Goal: Transaction & Acquisition: Subscribe to service/newsletter

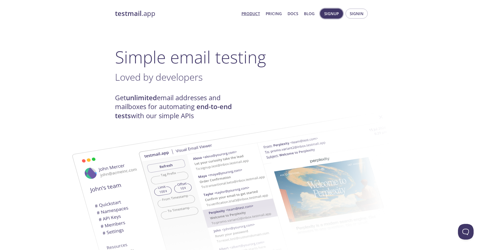
click at [343, 13] on button "Signup" at bounding box center [331, 14] width 23 height 10
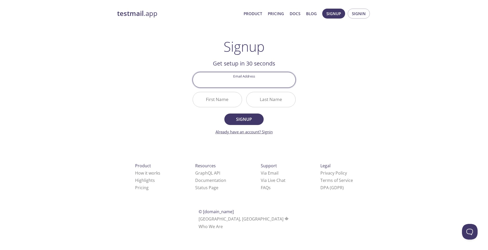
click at [269, 134] on link "Already have an account? Signin" at bounding box center [244, 131] width 57 height 5
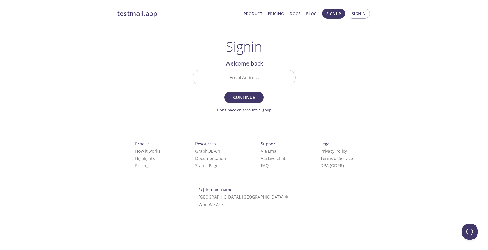
click at [257, 111] on link "Don't have an account? Signup" at bounding box center [244, 109] width 55 height 5
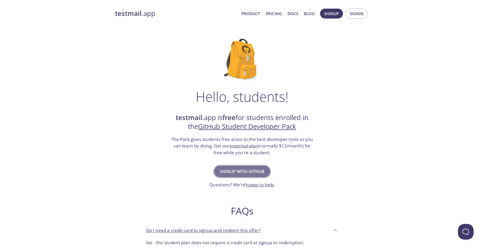
click at [252, 170] on span "Signup with GitHub" at bounding box center [242, 170] width 45 height 7
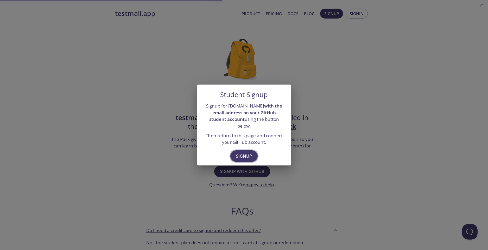
click at [247, 153] on span "Signup" at bounding box center [244, 155] width 16 height 7
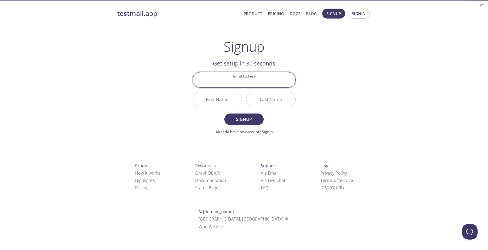
click at [242, 82] on input "Email Address" at bounding box center [244, 79] width 103 height 15
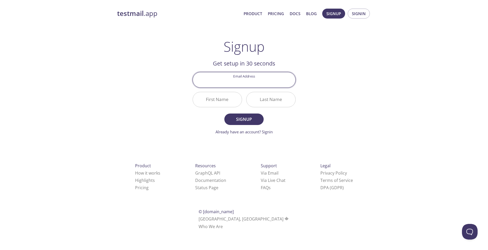
click at [345, 82] on div "testmail .app Product Pricing Docs Blog Signup Signin Signup Get setup in 30 se…" at bounding box center [244, 124] width 267 height 239
click at [255, 84] on input "Email Address" at bounding box center [244, 79] width 103 height 15
paste input "[EMAIL_ADDRESS][DOMAIN_NAME]"
paste input "text"
type input "[EMAIL_ADDRESS][DOMAIN_NAME]"
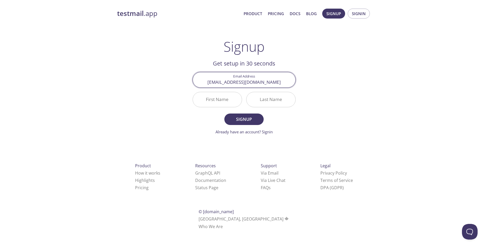
click at [225, 100] on input "First Name" at bounding box center [217, 99] width 49 height 15
type input "ABDERRAZZAQ"
type input "EL ABDOUNI"
click at [234, 117] on span "Signup" at bounding box center [244, 118] width 28 height 7
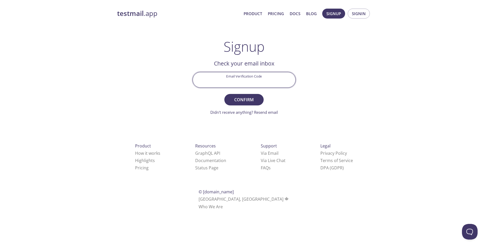
click at [255, 79] on input "Email Verification Code" at bounding box center [244, 79] width 103 height 15
type input "DYTMQ2M"
click at [257, 96] on span "Confirm" at bounding box center [244, 99] width 28 height 7
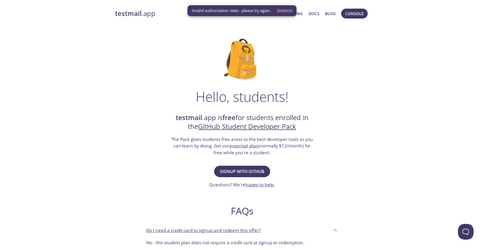
click at [285, 12] on span "Dismiss" at bounding box center [284, 10] width 15 height 7
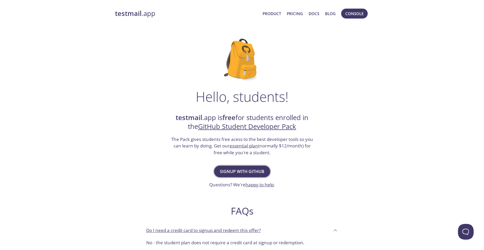
click at [245, 172] on span "Signup with GitHub" at bounding box center [242, 170] width 45 height 7
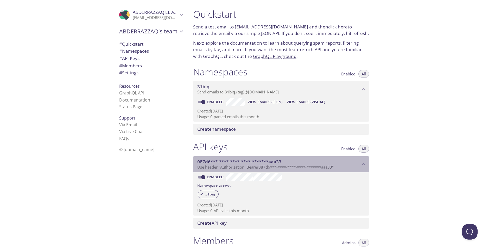
click at [290, 161] on span "087d6***-****-****-****-*******aaa33" at bounding box center [278, 162] width 163 height 6
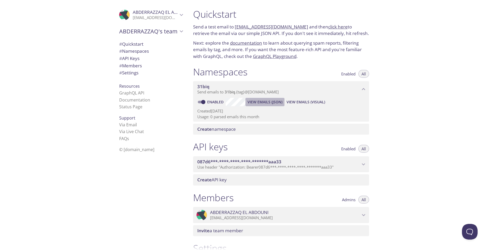
click at [260, 101] on span "View Emails (JSON)" at bounding box center [265, 102] width 35 height 6
click at [293, 101] on span "View Emails (Visual)" at bounding box center [306, 102] width 39 height 6
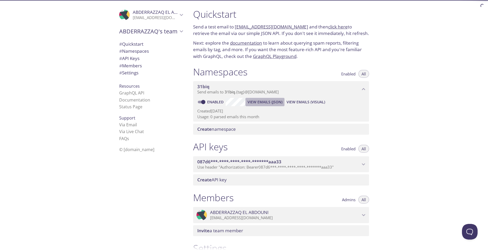
click at [275, 104] on span "View Emails (JSON)" at bounding box center [265, 102] width 35 height 6
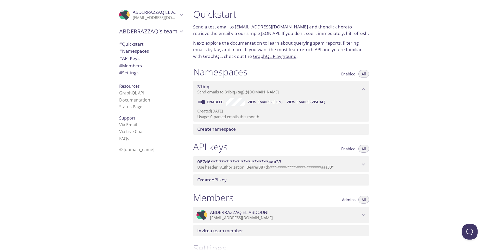
click at [169, 14] on span "ABDERRAZZAQ EL ABDOUNI" at bounding box center [162, 12] width 59 height 6
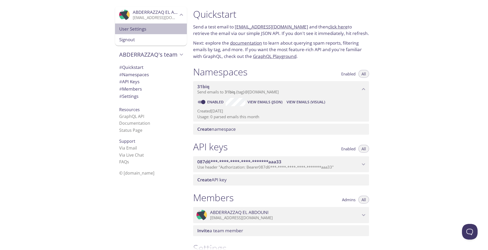
click at [151, 26] on span "User Settings" at bounding box center [151, 29] width 64 height 7
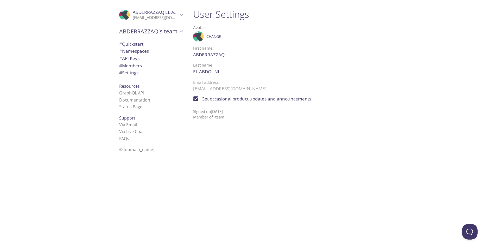
click at [157, 18] on p "[EMAIL_ADDRESS][DOMAIN_NAME]" at bounding box center [155, 17] width 45 height 5
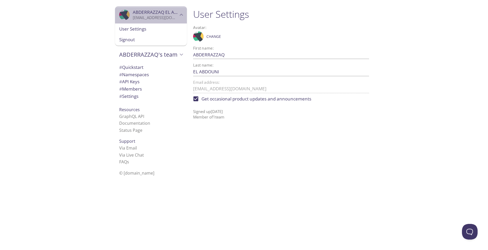
click at [157, 18] on p "[EMAIL_ADDRESS][DOMAIN_NAME]" at bounding box center [155, 17] width 45 height 5
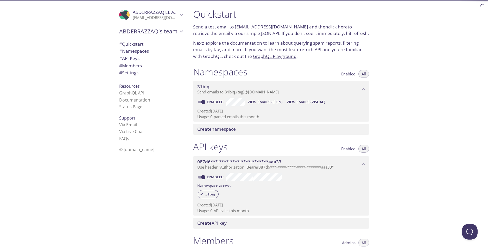
click at [269, 25] on link "[EMAIL_ADDRESS][DOMAIN_NAME]" at bounding box center [271, 27] width 73 height 6
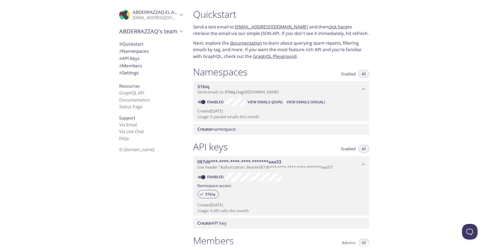
click at [328, 28] on link "click here" at bounding box center [338, 27] width 20 height 6
click at [345, 74] on span "Enabled" at bounding box center [348, 74] width 14 height 0
click at [362, 74] on span "All" at bounding box center [364, 74] width 4 height 0
click at [232, 128] on span "Create namespace" at bounding box center [216, 129] width 39 height 6
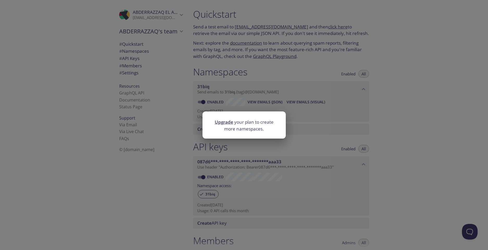
click at [349, 129] on div "Upgrade your plan to create more namespaces." at bounding box center [244, 125] width 488 height 250
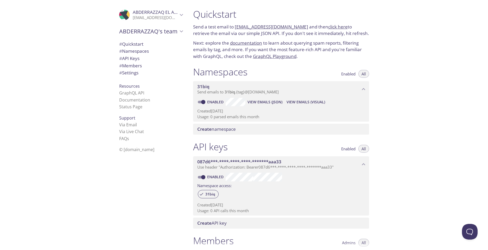
click at [304, 83] on div "31biq Send emails to 31biq . {tag} @[DOMAIN_NAME]" at bounding box center [281, 89] width 176 height 16
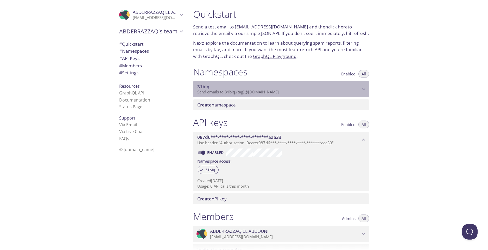
click at [304, 83] on div "31biq Send emails to 31biq . {tag} @[DOMAIN_NAME]" at bounding box center [281, 89] width 176 height 16
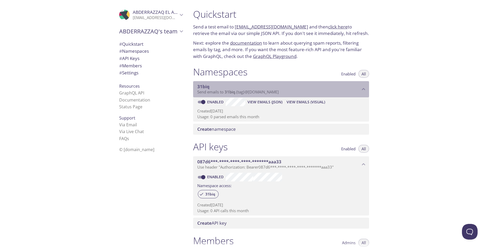
drag, startPoint x: 227, startPoint y: 89, endPoint x: 289, endPoint y: 92, distance: 61.5
click at [289, 92] on p "Send emails to 31biq . {tag} @[DOMAIN_NAME]" at bounding box center [278, 91] width 163 height 5
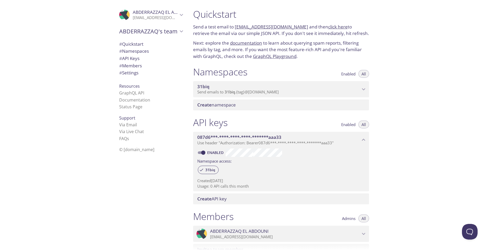
click at [289, 92] on p "Send emails to 31biq . {tag} @[DOMAIN_NAME]" at bounding box center [278, 91] width 163 height 5
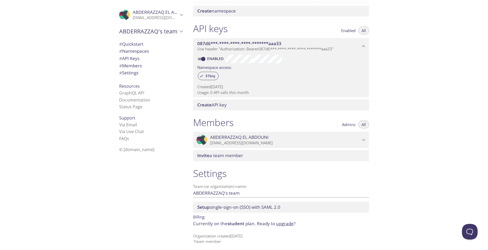
scroll to position [121, 0]
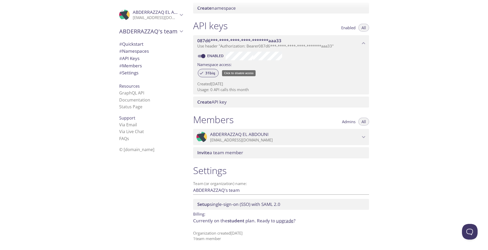
click at [207, 71] on span "31biq" at bounding box center [210, 73] width 16 height 5
click at [210, 75] on span "31biq" at bounding box center [210, 73] width 16 height 5
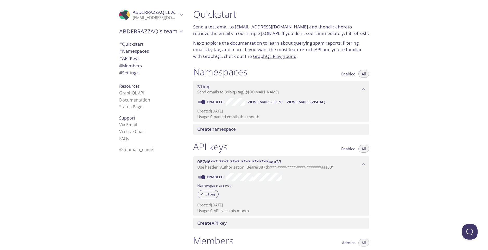
click at [198, 85] on span "31biq" at bounding box center [203, 86] width 12 height 6
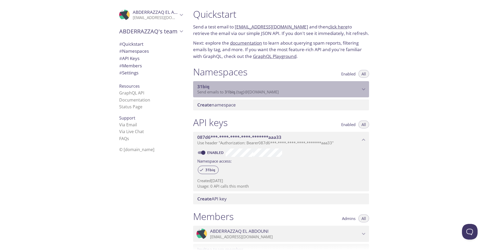
click at [198, 85] on span "31biq" at bounding box center [203, 86] width 12 height 6
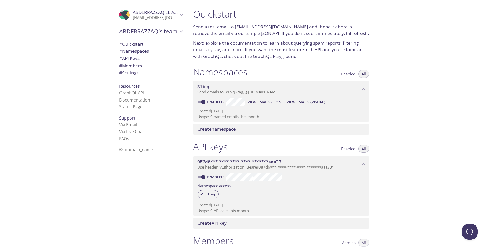
drag, startPoint x: 198, startPoint y: 85, endPoint x: 126, endPoint y: 74, distance: 72.8
click at [126, 74] on span "# Settings" at bounding box center [128, 73] width 19 height 6
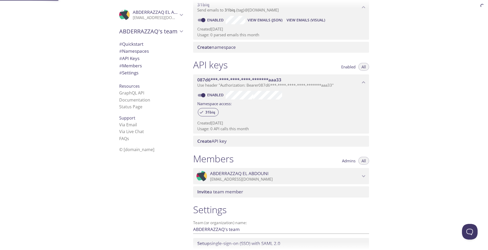
scroll to position [121, 0]
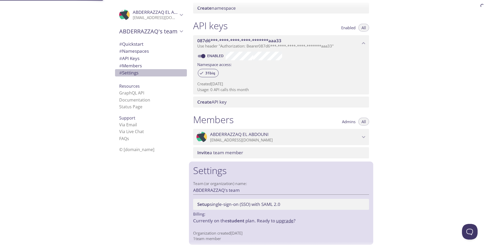
click at [126, 74] on span "# Settings" at bounding box center [128, 73] width 19 height 6
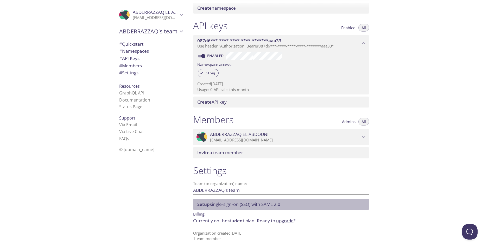
click at [235, 205] on span "Setup single-sign-on (SSO) with SAML 2.0" at bounding box center [238, 204] width 83 height 6
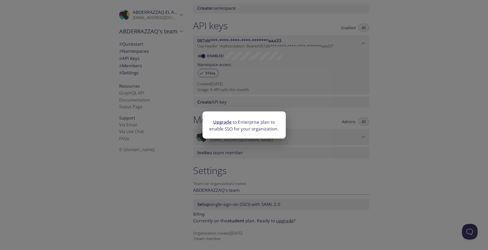
click at [235, 205] on div "Upgrade to Enterprise plan to enable SSO for your organization." at bounding box center [244, 125] width 488 height 250
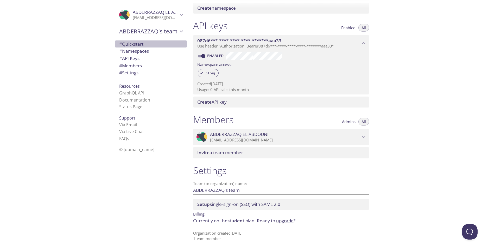
click at [141, 46] on span "# Quickstart" at bounding box center [151, 44] width 64 height 7
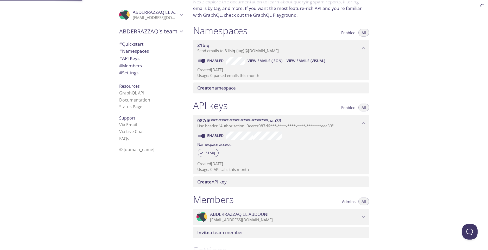
scroll to position [8, 0]
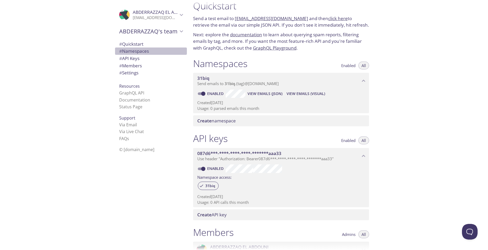
click at [136, 53] on span "# Namespaces" at bounding box center [134, 51] width 30 height 6
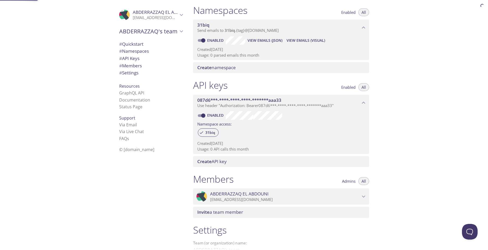
scroll to position [66, 0]
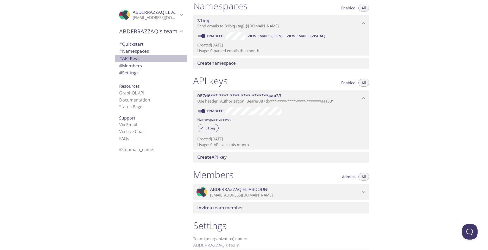
click at [134, 57] on span "# API Keys" at bounding box center [129, 58] width 20 height 6
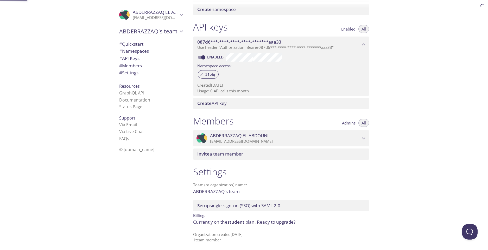
scroll to position [121, 0]
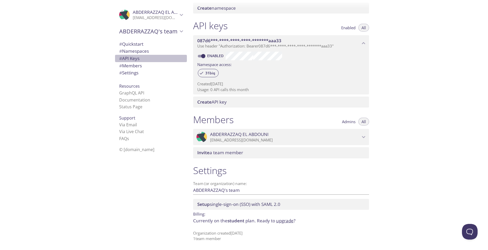
click at [134, 61] on span "# API Keys" at bounding box center [129, 58] width 20 height 6
click at [133, 64] on span "# Members" at bounding box center [130, 66] width 23 height 6
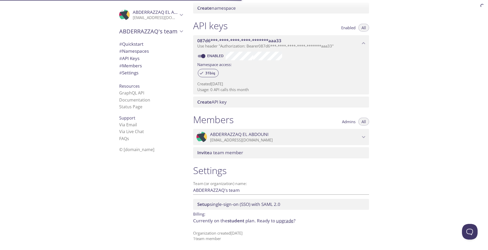
click at [134, 72] on span "# Settings" at bounding box center [128, 73] width 19 height 6
drag, startPoint x: 253, startPoint y: 91, endPoint x: 192, endPoint y: 87, distance: 61.3
click at [192, 87] on div "API keys Enabled All 087d6***-****-****-****-*******aaa33 Use header "Authoriza…" at bounding box center [281, 64] width 184 height 94
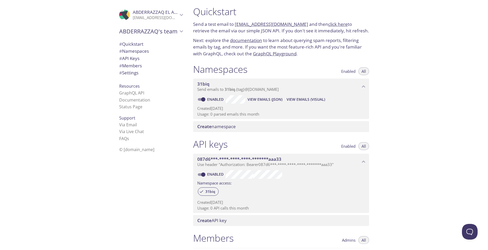
scroll to position [0, 0]
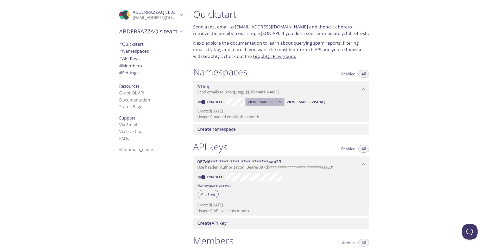
click at [267, 102] on span "View Emails (JSON)" at bounding box center [265, 102] width 35 height 6
